Goal: Task Accomplishment & Management: Manage account settings

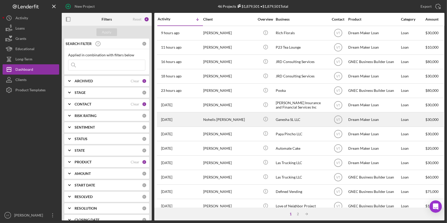
click at [234, 123] on div "Nohelis [PERSON_NAME]" at bounding box center [228, 120] width 51 height 14
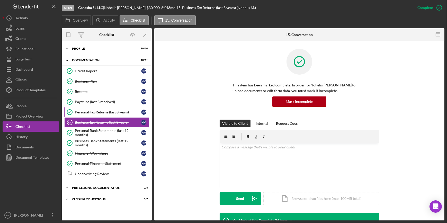
click at [94, 113] on div "Personal Tax Returns (last 3 years)" at bounding box center [108, 112] width 66 height 4
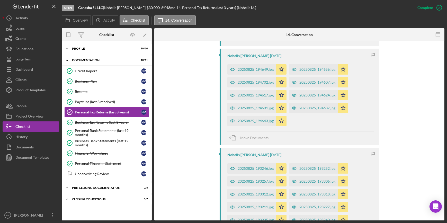
scroll to position [156, 0]
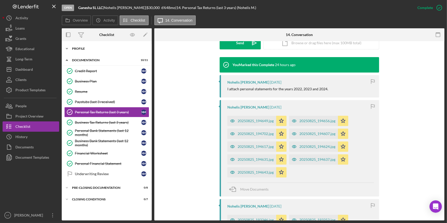
click at [67, 48] on polyline at bounding box center [67, 48] width 2 height 1
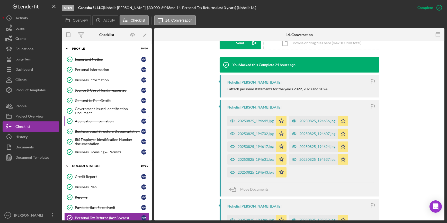
click at [100, 120] on div "Application Information" at bounding box center [108, 121] width 66 height 4
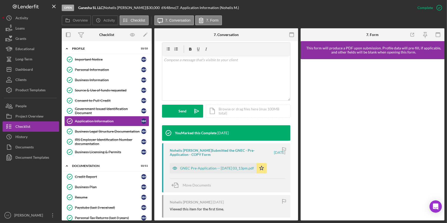
scroll to position [93, 0]
click at [211, 170] on div "GNEC Pre-Application -- 2025-08-25 03_13pm.pdf" at bounding box center [213, 168] width 87 height 10
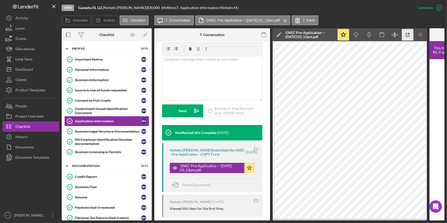
click at [407, 35] on icon "button" at bounding box center [408, 35] width 12 height 12
click at [80, 175] on div "Credit Report" at bounding box center [108, 177] width 66 height 4
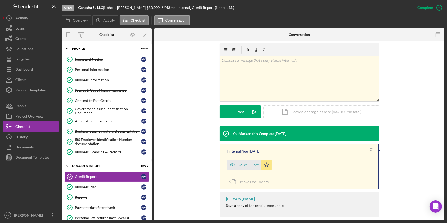
scroll to position [83, 0]
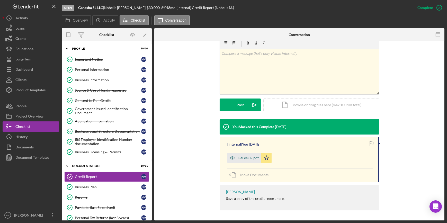
click at [248, 156] on div "DeLeeCR.pdf" at bounding box center [248, 158] width 21 height 4
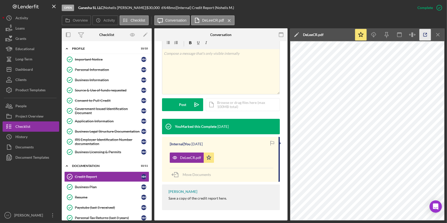
click at [424, 33] on icon "button" at bounding box center [425, 35] width 12 height 12
click at [103, 99] on div "Consent to Pull Credit" at bounding box center [108, 101] width 66 height 4
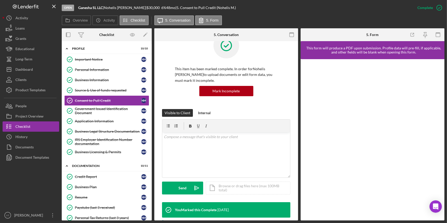
scroll to position [140, 0]
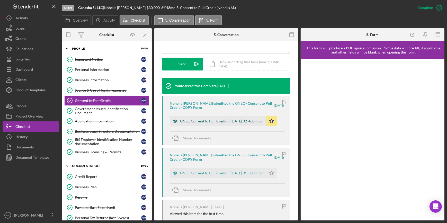
click at [189, 119] on div "GNEC Consent to Pull Credit -- 2025-08-25 02_43pm.pdf" at bounding box center [222, 121] width 84 height 4
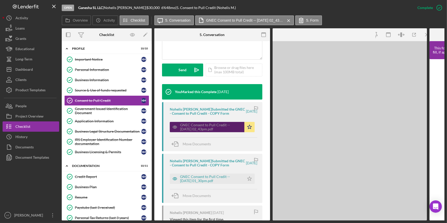
scroll to position [146, 0]
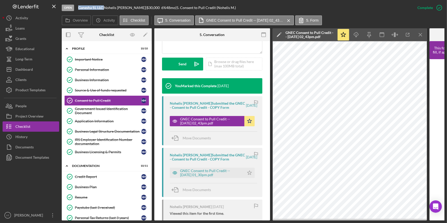
drag, startPoint x: 104, startPoint y: 7, endPoint x: 76, endPoint y: 9, distance: 27.3
click at [76, 9] on div "Open Ganesha SL LLC | Nohelis Manrique de Lee | $30,000 $30,000 6 % 48 mo | 5. …" at bounding box center [237, 7] width 351 height 15
copy div "Ganesha SL LLC"
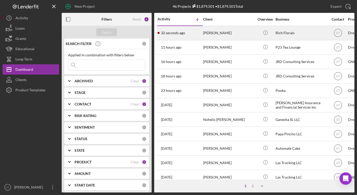
click at [224, 32] on div "Denaya Melvin" at bounding box center [228, 33] width 51 height 14
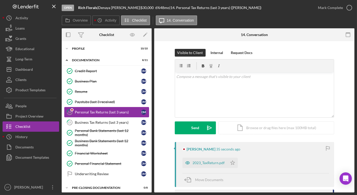
click at [95, 114] on link "14 Personal Tax Returns (last 3 years) D M" at bounding box center [106, 112] width 85 height 10
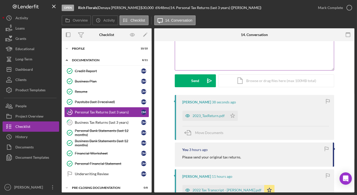
scroll to position [47, 0]
click at [196, 115] on div "2023_TaxReturn.pdf" at bounding box center [209, 116] width 32 height 4
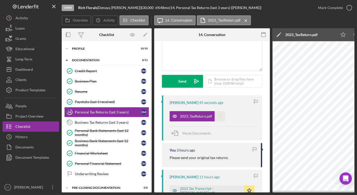
click at [218, 115] on polygon "button" at bounding box center [220, 116] width 4 height 4
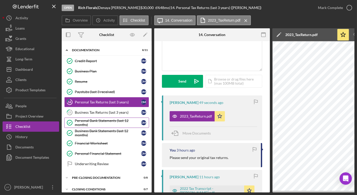
scroll to position [15, 0]
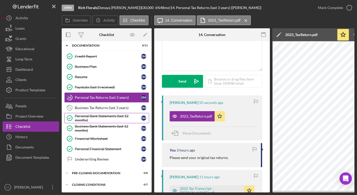
click at [92, 118] on div "Personal Bank Statements (last 12 months)" at bounding box center [108, 118] width 66 height 8
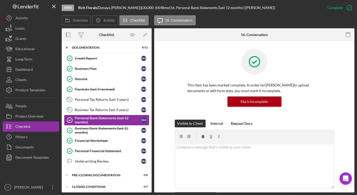
scroll to position [13, 0]
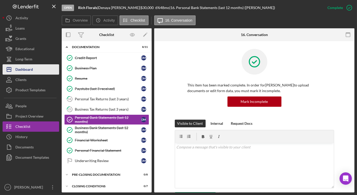
click at [24, 69] on div "Dashboard" at bounding box center [23, 70] width 17 height 12
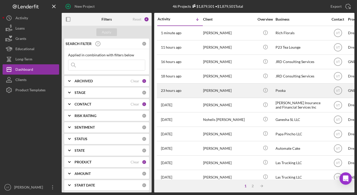
click at [216, 91] on div "[PERSON_NAME]" at bounding box center [228, 91] width 51 height 14
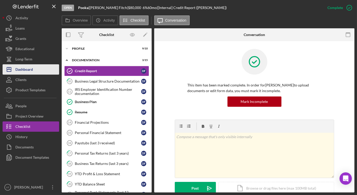
click at [19, 67] on div "Dashboard" at bounding box center [23, 70] width 17 height 12
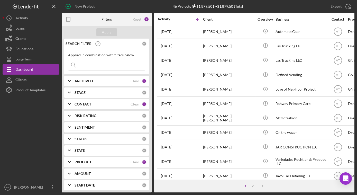
scroll to position [140, 0]
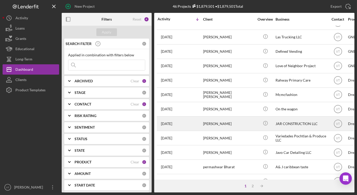
click at [248, 122] on div "[PERSON_NAME]" at bounding box center [228, 124] width 51 height 14
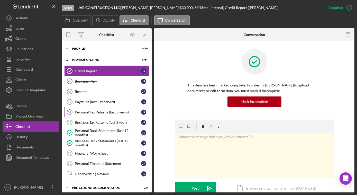
click at [99, 115] on link "14 Personal Tax Returns (last 3 years) J R" at bounding box center [106, 112] width 85 height 10
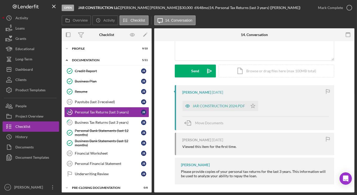
scroll to position [59, 0]
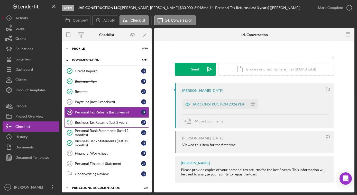
click at [109, 121] on div "Business Tax Returns (last 3 years)" at bounding box center [108, 122] width 66 height 4
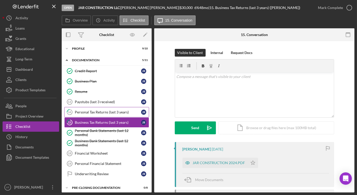
click at [111, 110] on div "Personal Tax Returns (last 3 years)" at bounding box center [108, 112] width 66 height 4
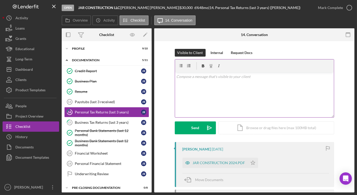
click at [190, 78] on p at bounding box center [254, 77] width 156 height 6
click at [193, 129] on div "Send" at bounding box center [195, 127] width 8 height 13
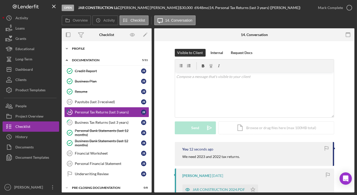
click at [70, 48] on icon "Icon/Expander" at bounding box center [67, 48] width 10 height 10
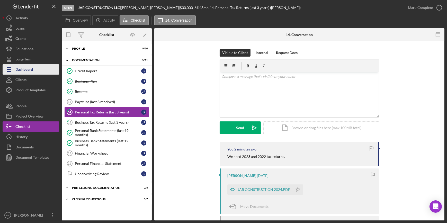
click at [33, 68] on button "Icon/Dashboard Dashboard" at bounding box center [31, 69] width 57 height 10
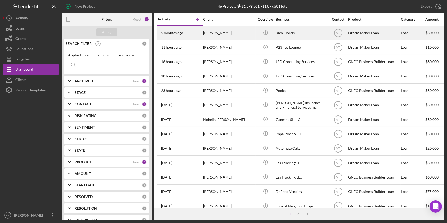
click at [247, 32] on div "[PERSON_NAME]" at bounding box center [228, 33] width 51 height 14
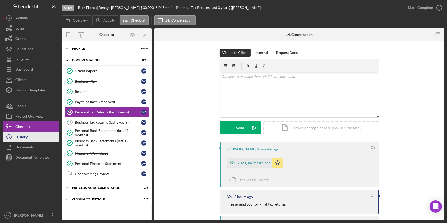
click at [22, 136] on div "History" at bounding box center [21, 138] width 12 height 12
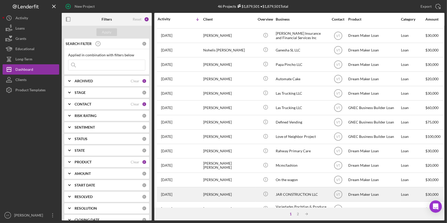
scroll to position [69, 0]
click at [214, 192] on div "[PERSON_NAME]" at bounding box center [228, 195] width 51 height 14
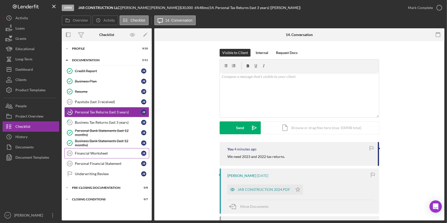
click at [87, 153] on div "Financial Worksheet" at bounding box center [108, 153] width 66 height 4
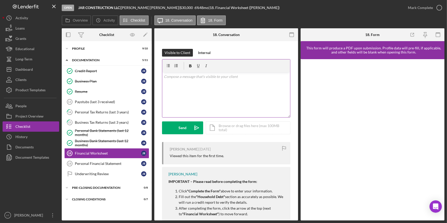
click at [173, 80] on div "v Color teal Color pink Remove color Add row above Add row below Add column bef…" at bounding box center [226, 94] width 128 height 45
drag, startPoint x: 213, startPoint y: 76, endPoint x: 164, endPoint y: 77, distance: 49.1
click at [164, 77] on p "Please complete steps 18 & 19." at bounding box center [226, 77] width 125 height 6
copy p "Please complete steps 18 & 19."
click at [243, 86] on div "v Color teal Color pink Remove color Add row above Add row below Add column bef…" at bounding box center [226, 94] width 128 height 45
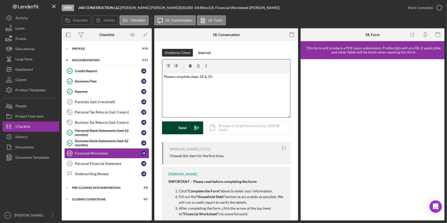
click at [182, 123] on div "Send" at bounding box center [183, 127] width 8 height 13
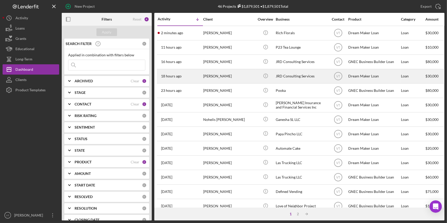
click at [240, 76] on div "[PERSON_NAME]" at bounding box center [228, 76] width 51 height 14
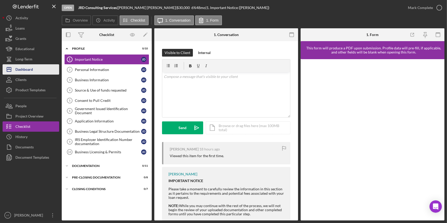
click at [29, 71] on div "Dashboard" at bounding box center [23, 70] width 17 height 12
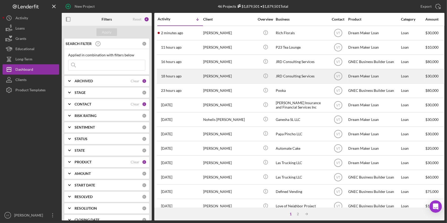
click at [244, 77] on div "[PERSON_NAME]" at bounding box center [228, 76] width 51 height 14
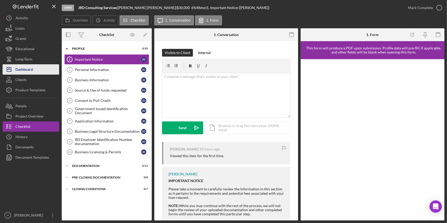
click at [32, 72] on div "Dashboard" at bounding box center [23, 70] width 17 height 12
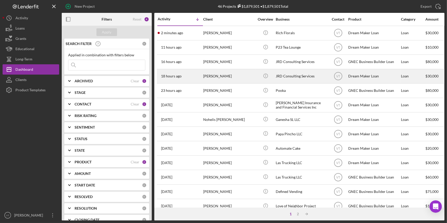
click at [210, 73] on div "[PERSON_NAME]" at bounding box center [228, 76] width 51 height 14
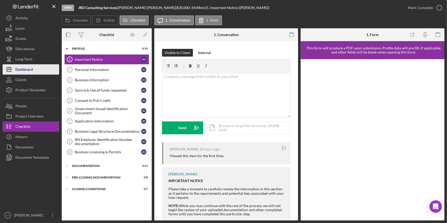
click at [39, 69] on button "Icon/Dashboard Dashboard" at bounding box center [31, 69] width 57 height 10
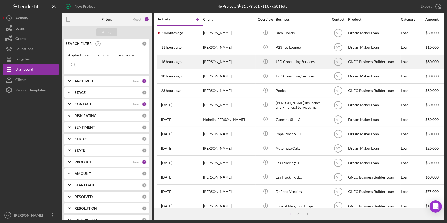
click at [192, 62] on div "16 hours ago Jarred DeWees" at bounding box center [180, 62] width 45 height 14
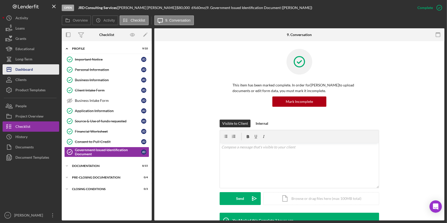
click at [36, 71] on button "Icon/Dashboard Dashboard" at bounding box center [31, 69] width 57 height 10
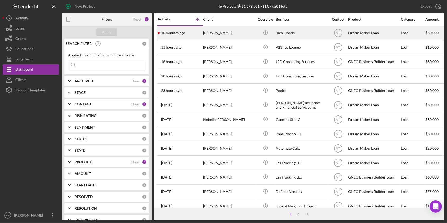
click at [224, 27] on div "[PERSON_NAME]" at bounding box center [228, 33] width 51 height 14
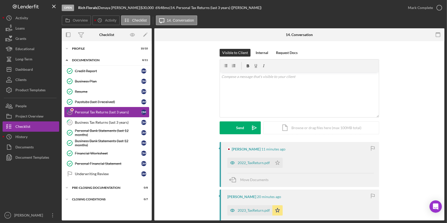
click at [99, 114] on link "14 Personal Tax Returns (last 3 years) D M" at bounding box center [106, 112] width 85 height 10
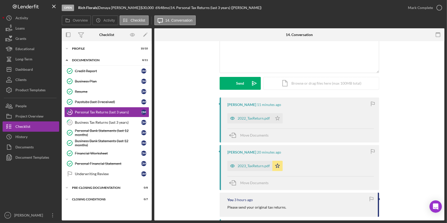
scroll to position [47, 0]
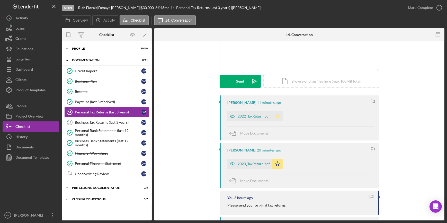
click at [273, 117] on icon "Icon/Star" at bounding box center [277, 116] width 10 height 10
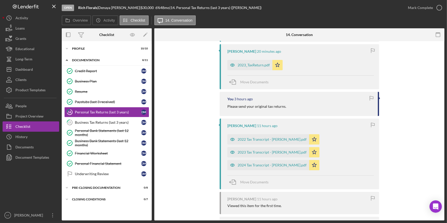
scroll to position [164, 0]
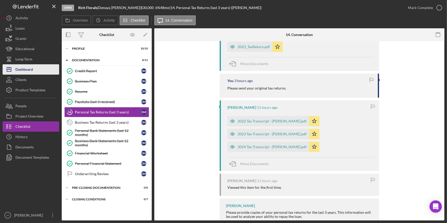
click at [32, 69] on div "Dashboard" at bounding box center [23, 70] width 17 height 12
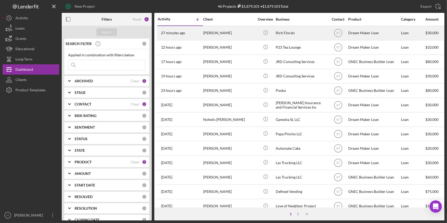
click at [228, 33] on div "Denaya Melvin" at bounding box center [228, 33] width 51 height 14
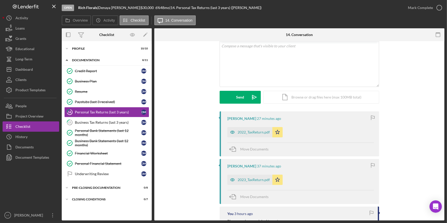
scroll to position [93, 0]
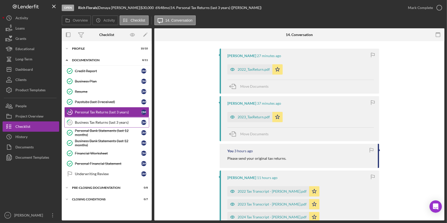
click at [105, 123] on div "Business Tax Returns (last 3 years)" at bounding box center [108, 122] width 66 height 4
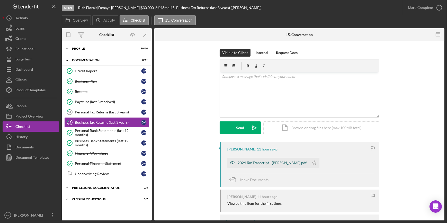
click at [239, 162] on div "2024 Tax Transcript - Denaya Melvin.pdf" at bounding box center [272, 163] width 69 height 4
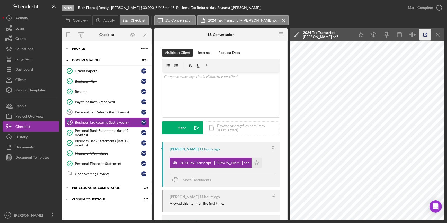
click at [424, 31] on icon "button" at bounding box center [425, 35] width 12 height 12
click at [115, 113] on div "Personal Tax Returns (last 3 years)" at bounding box center [108, 112] width 66 height 4
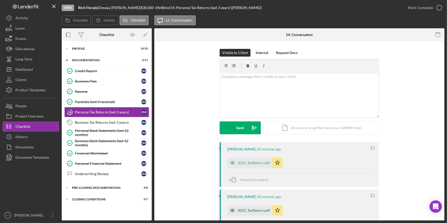
click at [251, 208] on div "2023_TaxReturn.pdf" at bounding box center [254, 210] width 32 height 4
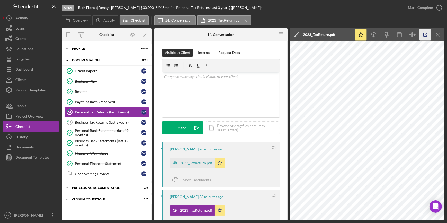
click at [424, 33] on icon "button" at bounding box center [425, 35] width 12 height 12
click at [107, 103] on div "Paystubs (last 3 received)" at bounding box center [108, 102] width 66 height 4
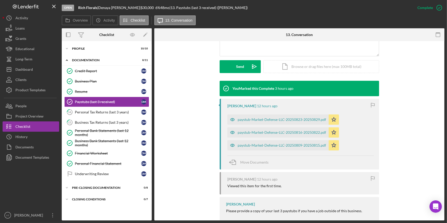
scroll to position [140, 0]
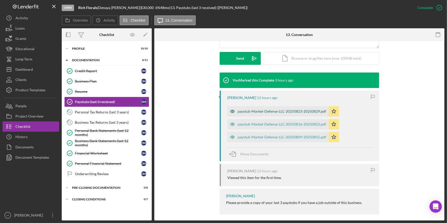
click at [265, 114] on div "paystub-Market-Defense-LLC-20250823-20250829.pdf" at bounding box center [277, 111] width 101 height 10
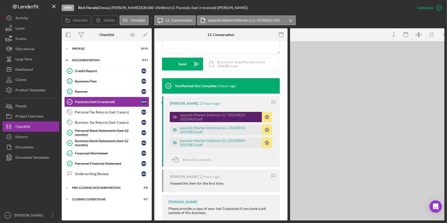
scroll to position [146, 0]
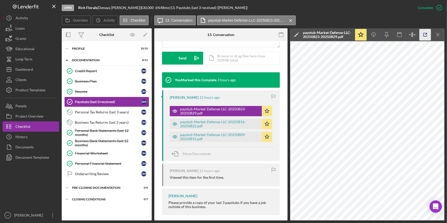
click at [427, 32] on icon "button" at bounding box center [425, 35] width 12 height 12
click at [96, 70] on div "Credit Report" at bounding box center [108, 71] width 66 height 4
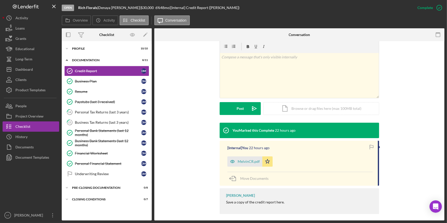
scroll to position [83, 0]
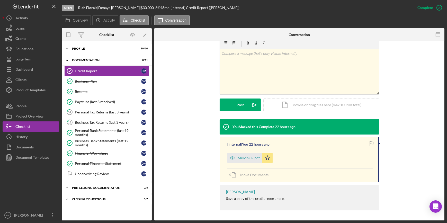
click at [244, 164] on div "[Internal] You 22 hours ago MelvinCR.pdf Icon/Star Move Documents" at bounding box center [299, 159] width 159 height 45
click at [243, 157] on div "MelvinCR.pdf" at bounding box center [249, 158] width 22 height 4
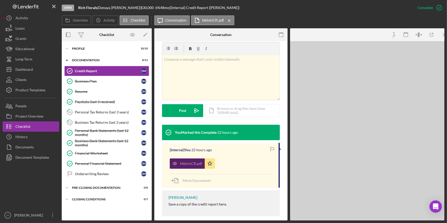
scroll to position [89, 0]
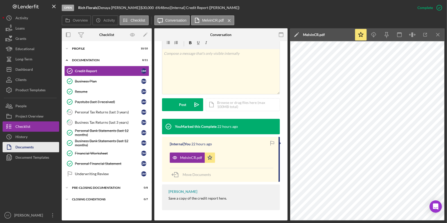
click at [37, 146] on button "Documents" at bounding box center [31, 147] width 57 height 10
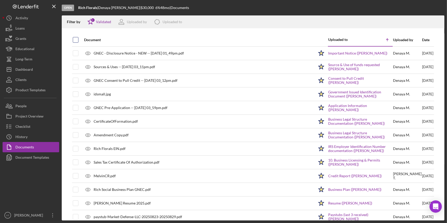
click at [75, 40] on input "checkbox" at bounding box center [75, 39] width 5 height 5
checkbox input "true"
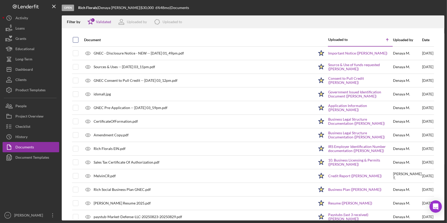
checkbox input "true"
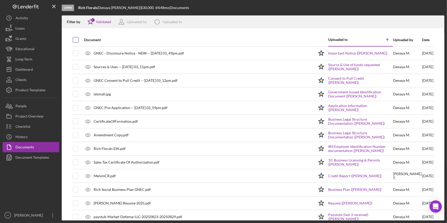
checkbox input "true"
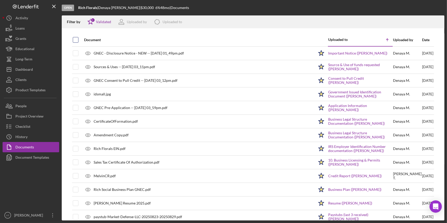
checkbox input "true"
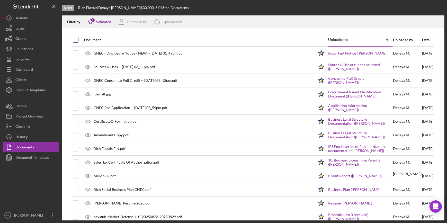
checkbox input "true"
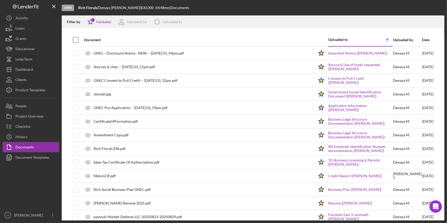
checkbox input "true"
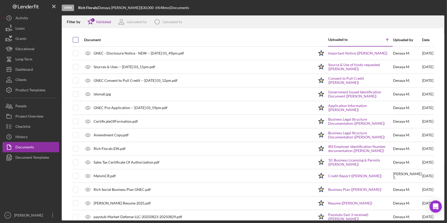
checkbox input "true"
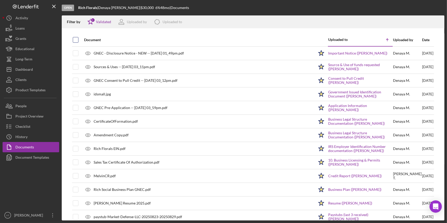
checkbox input "true"
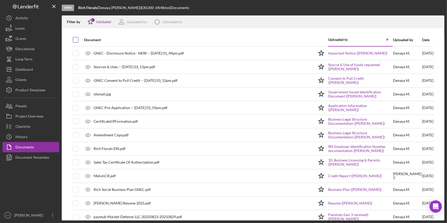
checkbox input "true"
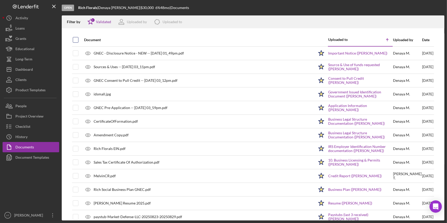
checkbox input "true"
click at [437, 19] on icon "Icon/Download" at bounding box center [438, 22] width 12 height 12
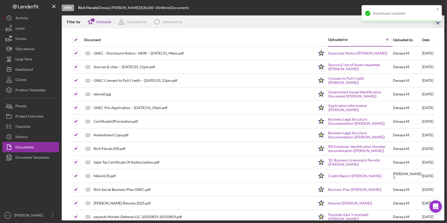
click at [232, 2] on div "Open Rich Florals | Denaya Melvin | $30,000 $30,000 6 % 48 mo | Documents" at bounding box center [253, 7] width 383 height 15
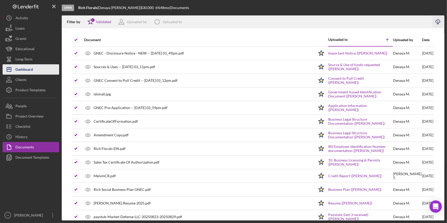
click at [35, 70] on button "Icon/Dashboard Dashboard" at bounding box center [31, 69] width 57 height 10
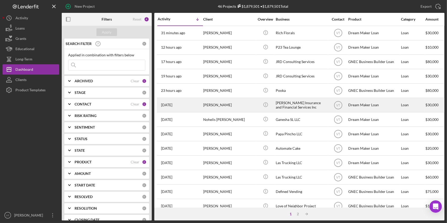
click at [208, 104] on div "Thomas Woods" at bounding box center [228, 105] width 51 height 14
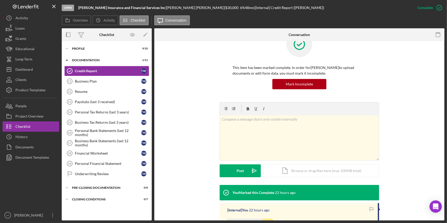
scroll to position [83, 0]
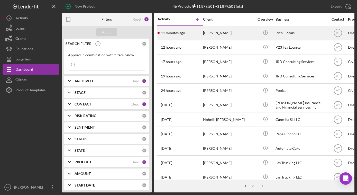
click at [191, 35] on div "11 minutes ago [PERSON_NAME]" at bounding box center [180, 33] width 45 height 14
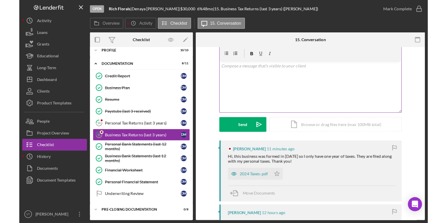
scroll to position [93, 0]
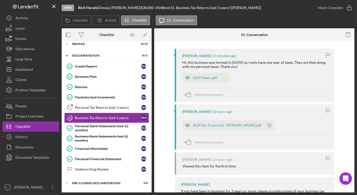
click at [223, 77] on icon "Icon/Star" at bounding box center [225, 78] width 10 height 10
click at [205, 78] on div "2024 Taxes-.pdf" at bounding box center [205, 78] width 25 height 4
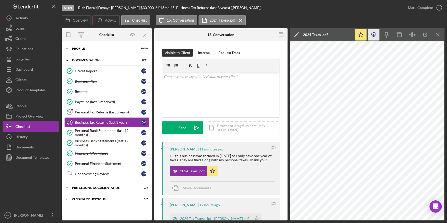
click at [245, 33] on icon "Icon/Download" at bounding box center [374, 35] width 12 height 12
click at [28, 104] on button "People" at bounding box center [31, 106] width 57 height 10
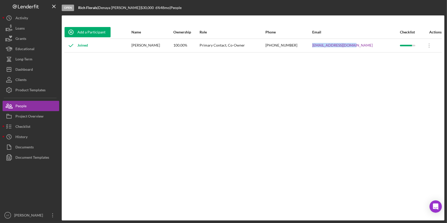
drag, startPoint x: 370, startPoint y: 46, endPoint x: 329, endPoint y: 49, distance: 41.5
click at [245, 49] on tr "Joined Denaya Melvin 100.00% Primary Contact, Co-Owner (848) 250-7989 hello@ric…" at bounding box center [253, 46] width 378 height 14
copy tr "hello@richflorals.com"
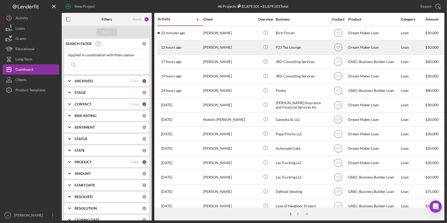
click at [244, 50] on div "[PERSON_NAME]" at bounding box center [228, 48] width 51 height 14
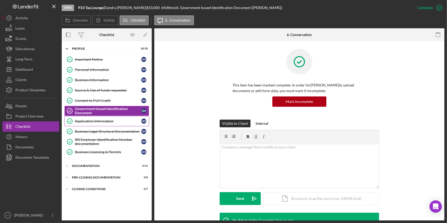
click at [100, 121] on div "Application Information" at bounding box center [108, 121] width 66 height 4
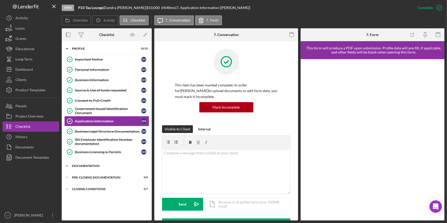
click at [69, 165] on icon "Icon/Expander" at bounding box center [67, 166] width 10 height 10
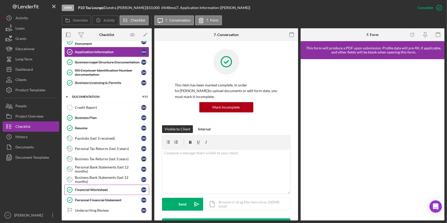
scroll to position [91, 0]
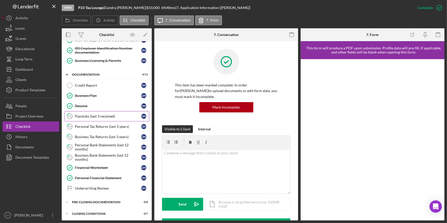
click at [91, 115] on div "Paystubs (last 3 received)" at bounding box center [108, 116] width 66 height 4
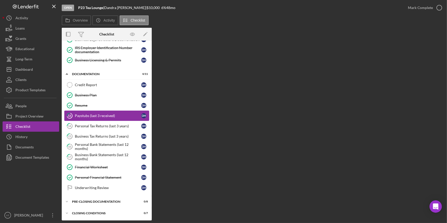
scroll to position [91, 0]
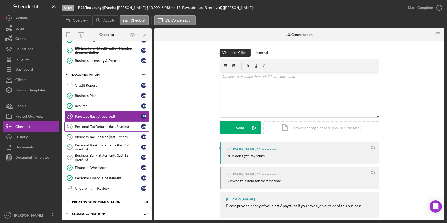
click at [98, 124] on div "Personal Tax Returns (last 3 years)" at bounding box center [108, 126] width 66 height 4
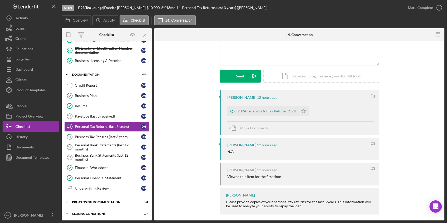
scroll to position [56, 0]
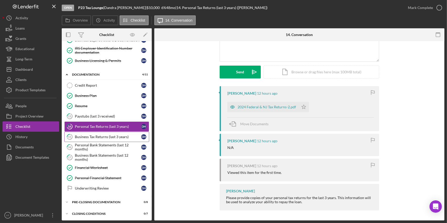
click at [114, 135] on div "Business Tax Returns (last 3 years)" at bounding box center [108, 137] width 66 height 4
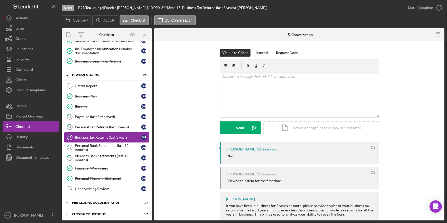
scroll to position [91, 0]
click at [103, 147] on div "Personal Bank Statements (last 12 months)" at bounding box center [108, 147] width 66 height 8
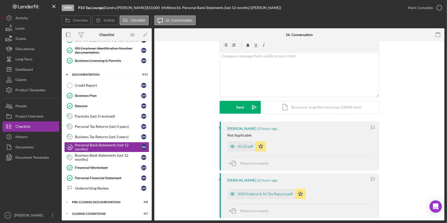
scroll to position [112, 0]
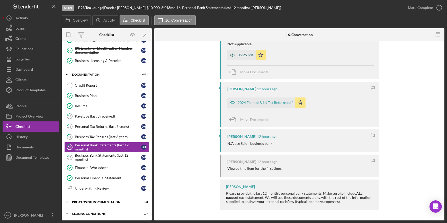
click at [241, 57] on div "05:25.pdf" at bounding box center [245, 55] width 15 height 4
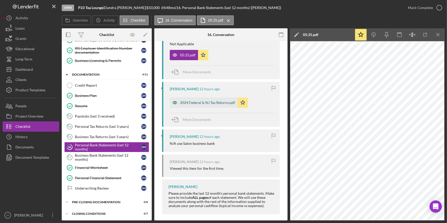
click at [202, 103] on div "2024 Federal & NJ Tax Returns.pdf" at bounding box center [207, 103] width 55 height 4
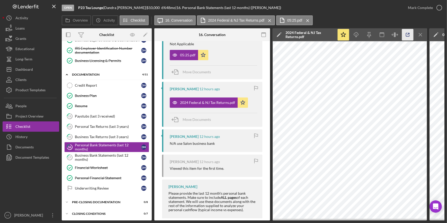
click at [245, 36] on icon "button" at bounding box center [407, 34] width 3 height 3
click at [109, 124] on div "Personal Tax Returns (last 3 years)" at bounding box center [108, 126] width 66 height 4
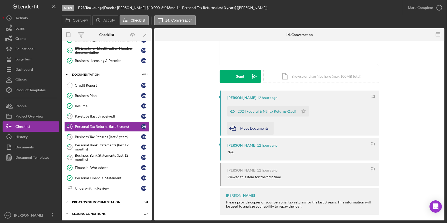
scroll to position [56, 0]
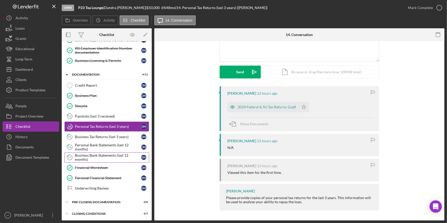
click at [94, 155] on div "Business Bank Statements (last 12 months)" at bounding box center [108, 157] width 66 height 8
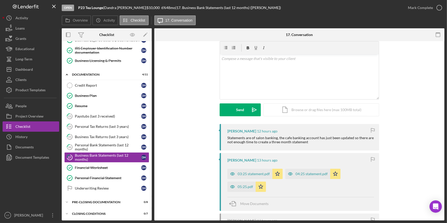
scroll to position [77, 0]
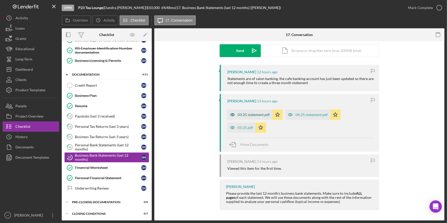
click at [242, 116] on div "03:25 statement.pdf" at bounding box center [254, 115] width 32 height 4
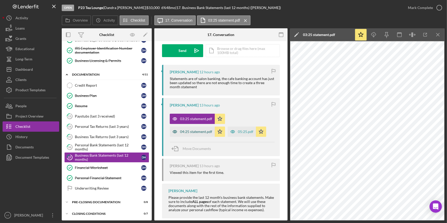
click at [185, 131] on div "04:25 statement.pdf" at bounding box center [196, 132] width 32 height 4
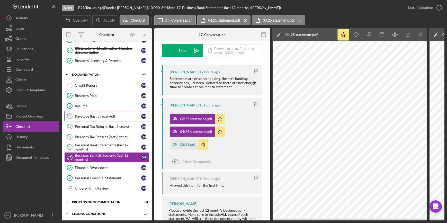
click at [103, 113] on link "13 Paystubs (last 3 received) D H" at bounding box center [106, 116] width 85 height 10
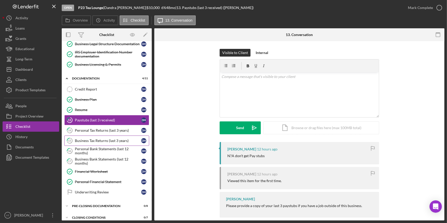
scroll to position [91, 0]
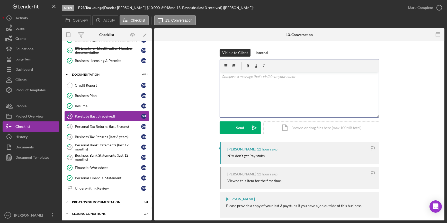
click at [234, 79] on p at bounding box center [299, 77] width 156 height 6
drag, startPoint x: 365, startPoint y: 78, endPoint x: 332, endPoint y: 103, distance: 41.8
click at [245, 103] on div "v Color teal Color pink Remove color Add row above Add row below Add column bef…" at bounding box center [299, 94] width 159 height 45
click at [245, 89] on div "v Color teal Color pink Remove color Add row above Add row below Add column bef…" at bounding box center [299, 94] width 159 height 45
click at [227, 129] on button "Send Icon/icon-invite-send" at bounding box center [240, 127] width 41 height 13
